Goal: Transaction & Acquisition: Purchase product/service

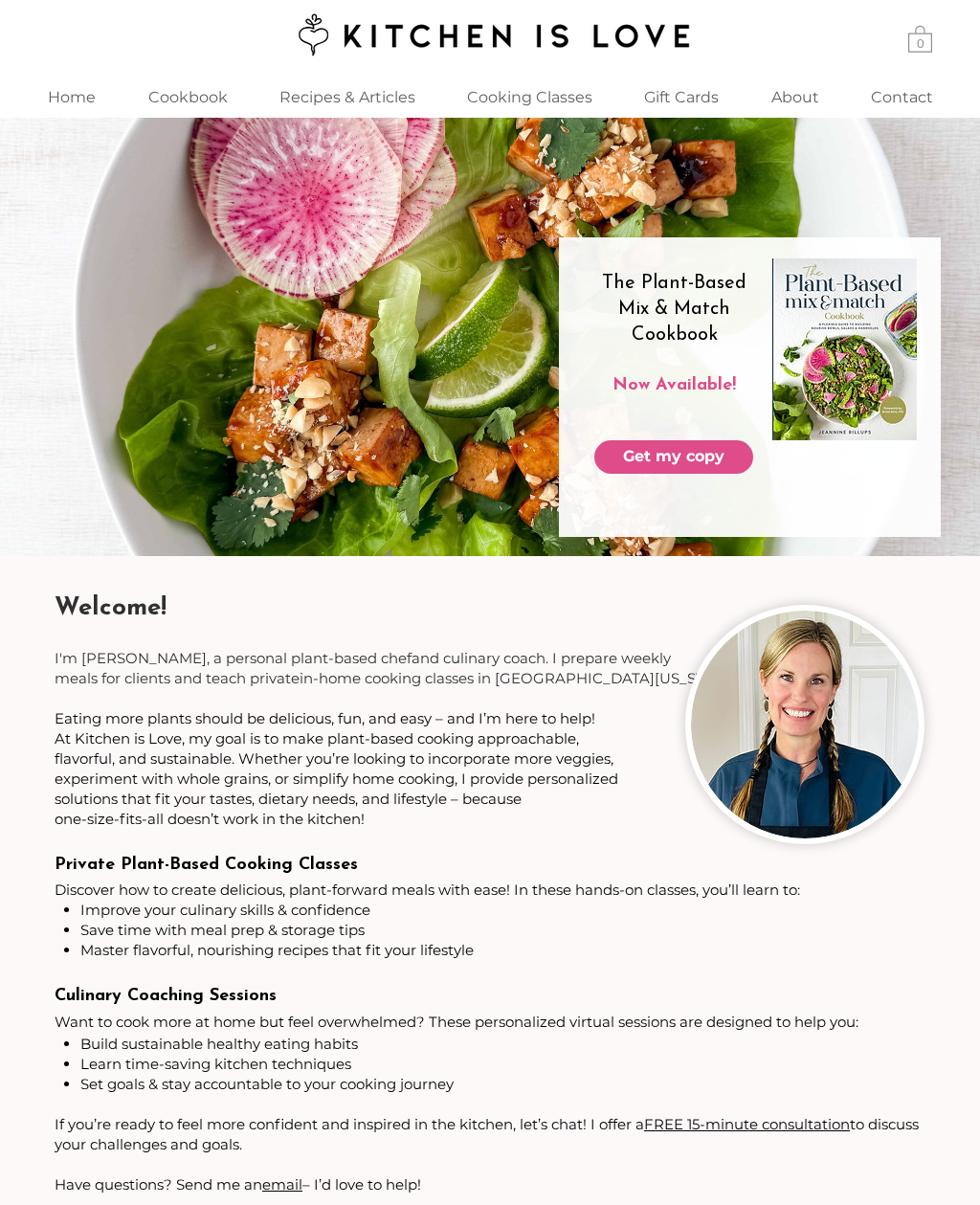
click at [687, 460] on span "Get my copy" at bounding box center [673, 456] width 101 height 21
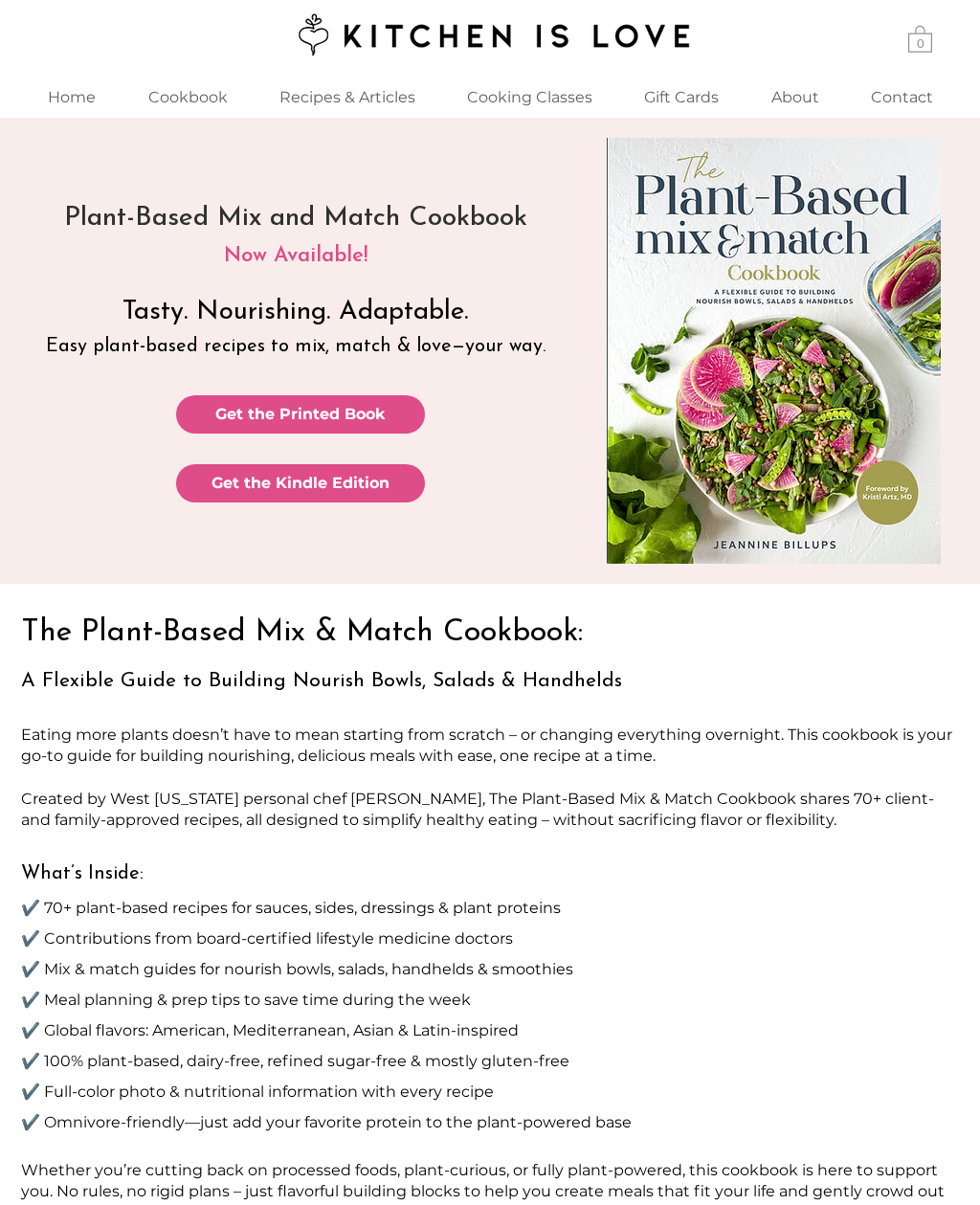
click at [388, 409] on link "Get the Printed Book" at bounding box center [300, 414] width 249 height 38
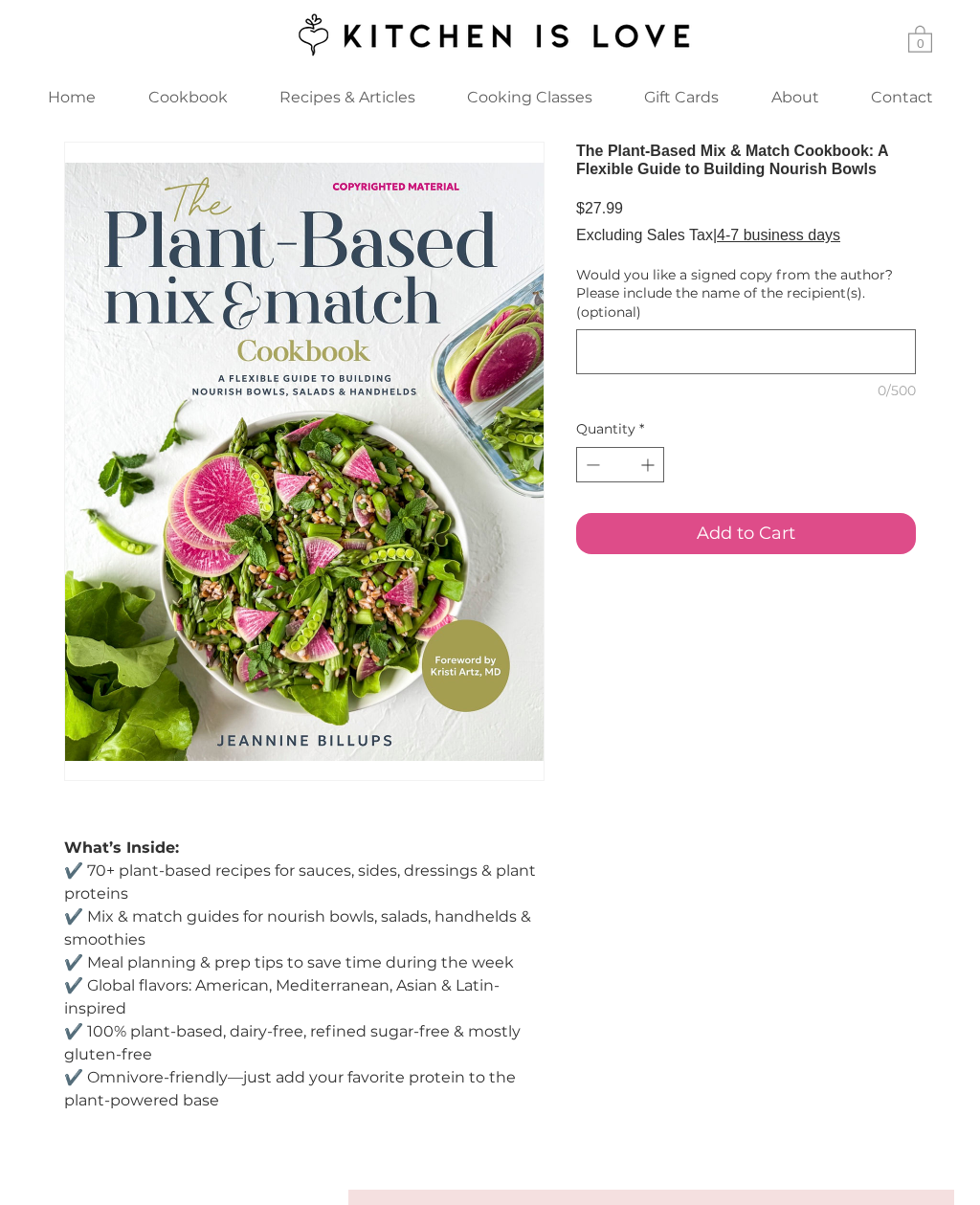
click at [653, 475] on icon "Increment" at bounding box center [648, 465] width 20 height 20
click at [651, 475] on icon "Increment" at bounding box center [648, 465] width 20 height 20
click at [650, 475] on icon "Increment" at bounding box center [648, 465] width 20 height 20
type input "*"
click at [755, 547] on span "Add to Cart" at bounding box center [746, 534] width 99 height 26
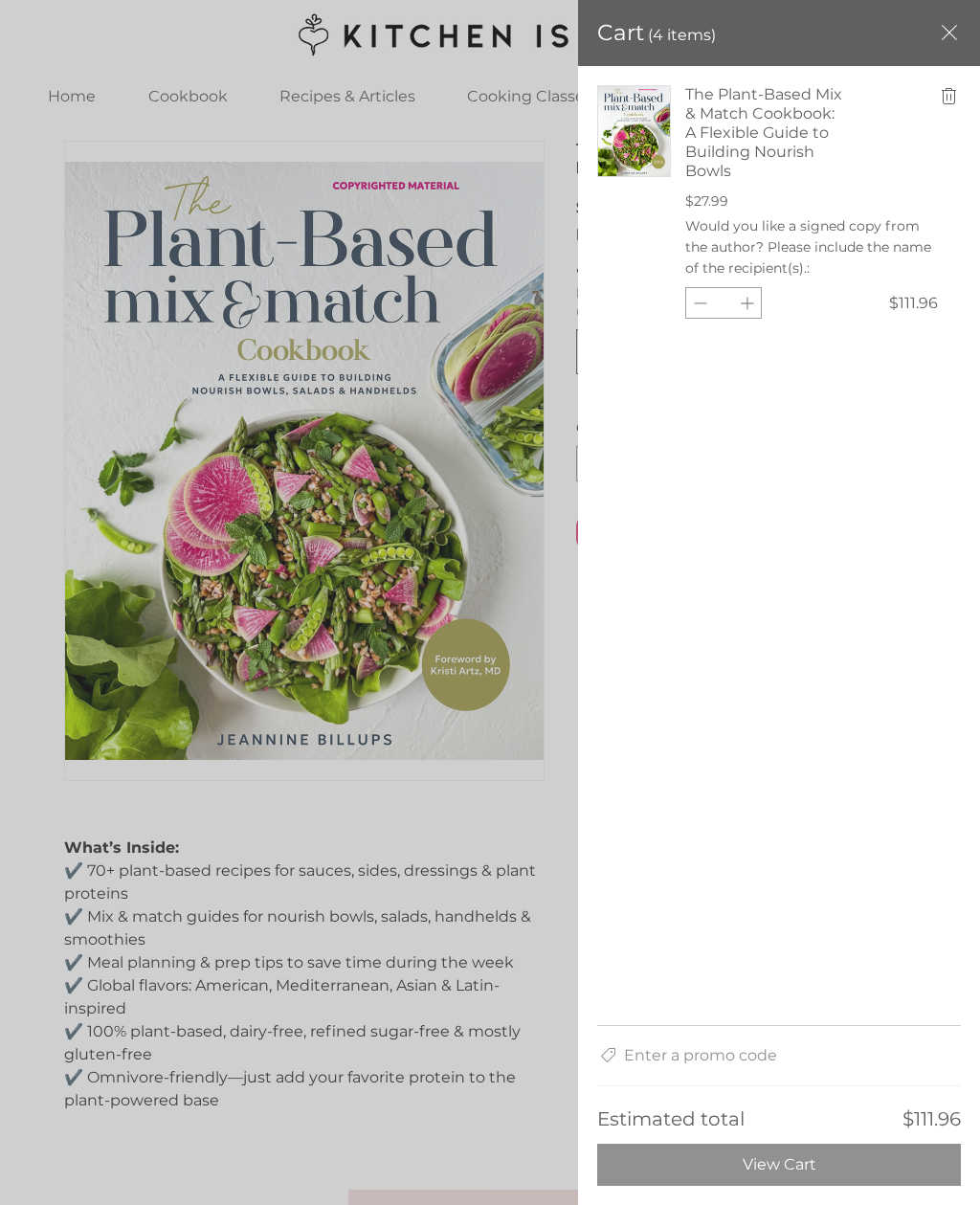
scroll to position [61, 0]
click at [793, 1156] on span "View Cart" at bounding box center [780, 1165] width 74 height 19
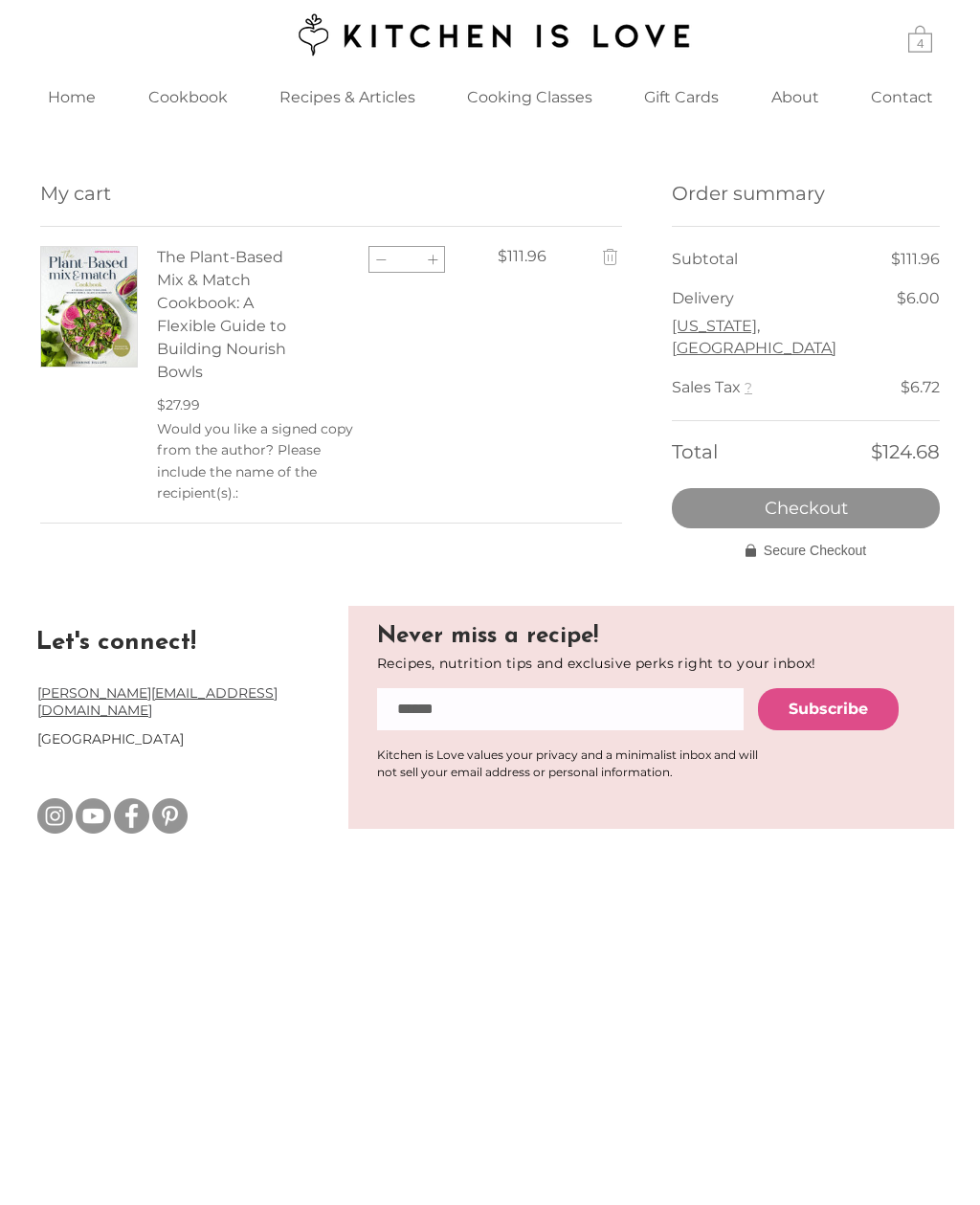
click at [814, 78] on p "About" at bounding box center [795, 97] width 67 height 41
